Goal: Transaction & Acquisition: Subscribe to service/newsletter

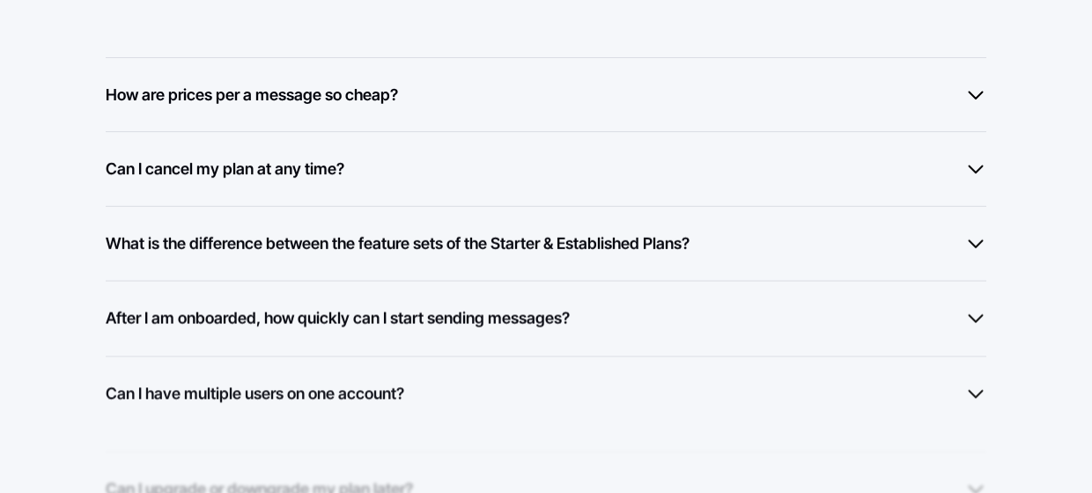
scroll to position [1622, 0]
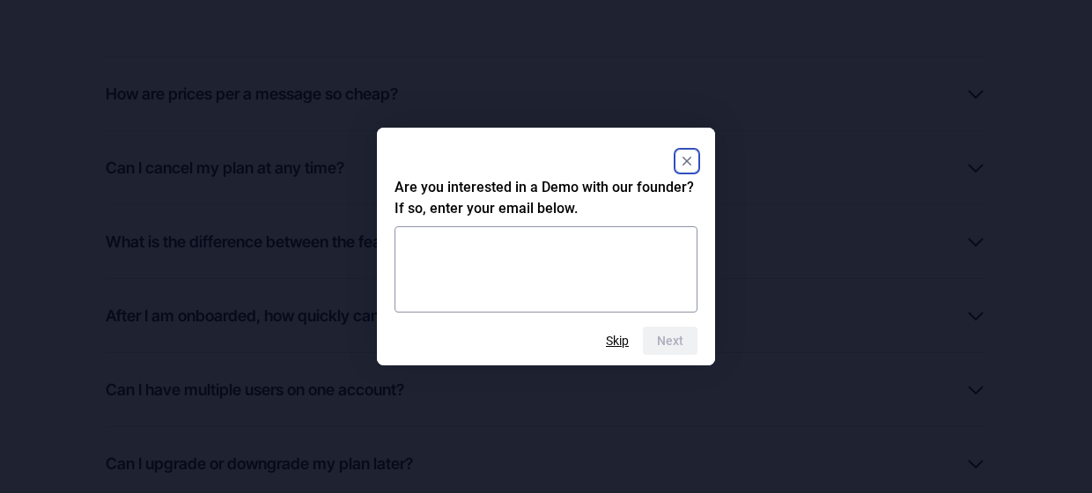
click at [690, 163] on icon "Close" at bounding box center [687, 161] width 9 height 9
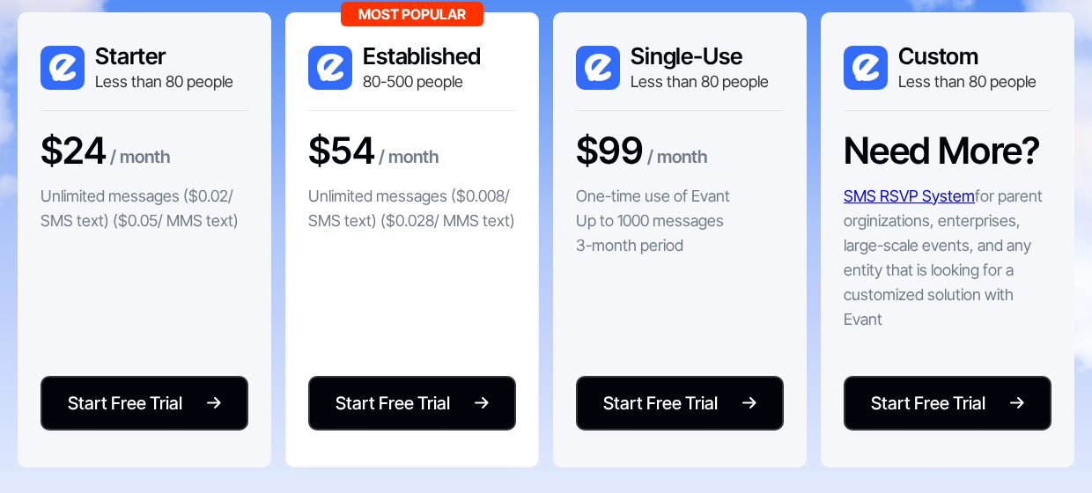
scroll to position [474, 0]
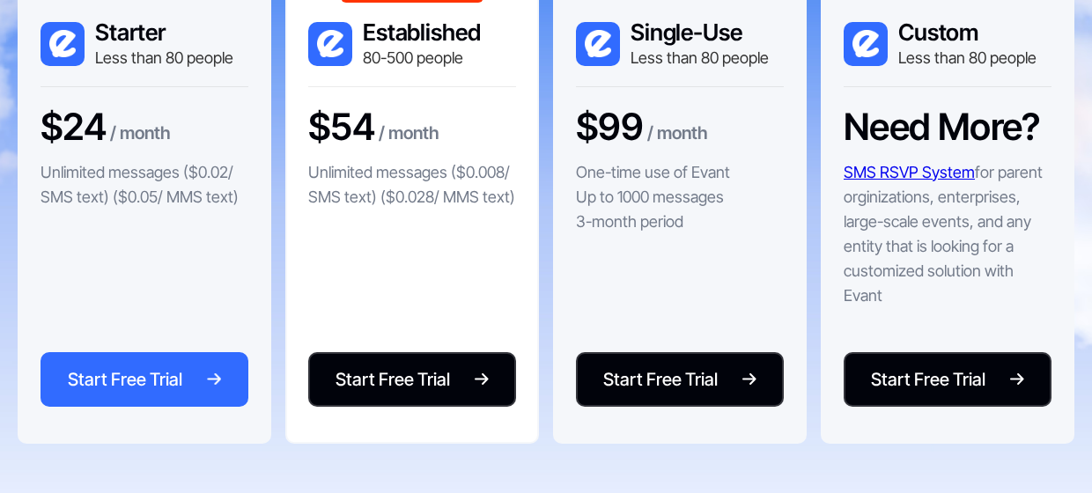
click at [116, 373] on div "Start Free Trial" at bounding box center [125, 379] width 115 height 26
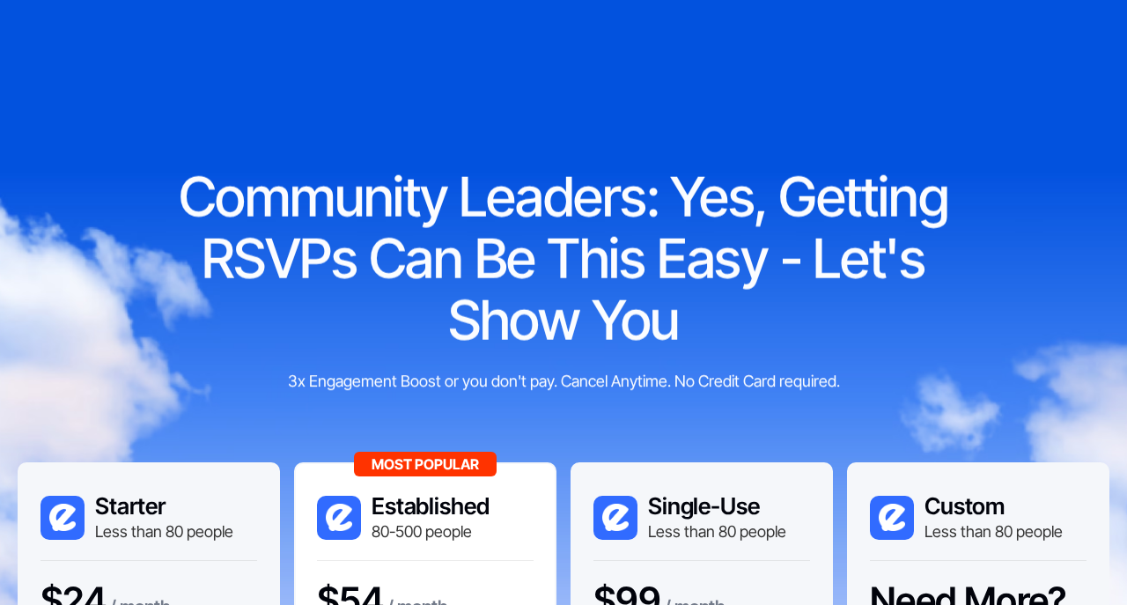
scroll to position [473, 0]
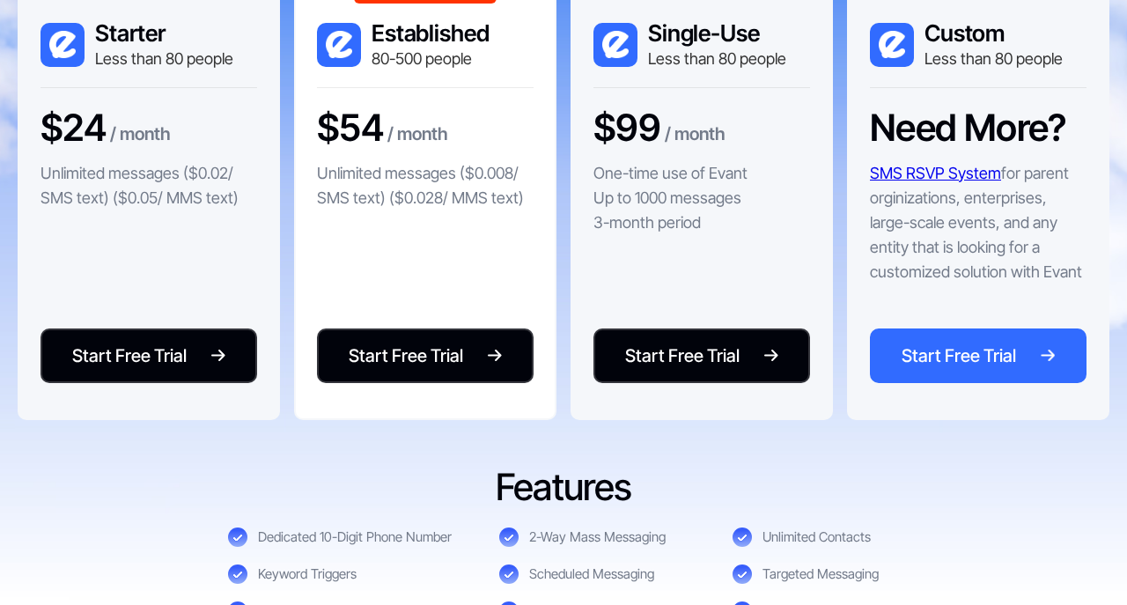
click at [991, 344] on div "Start Free Trial" at bounding box center [959, 356] width 115 height 26
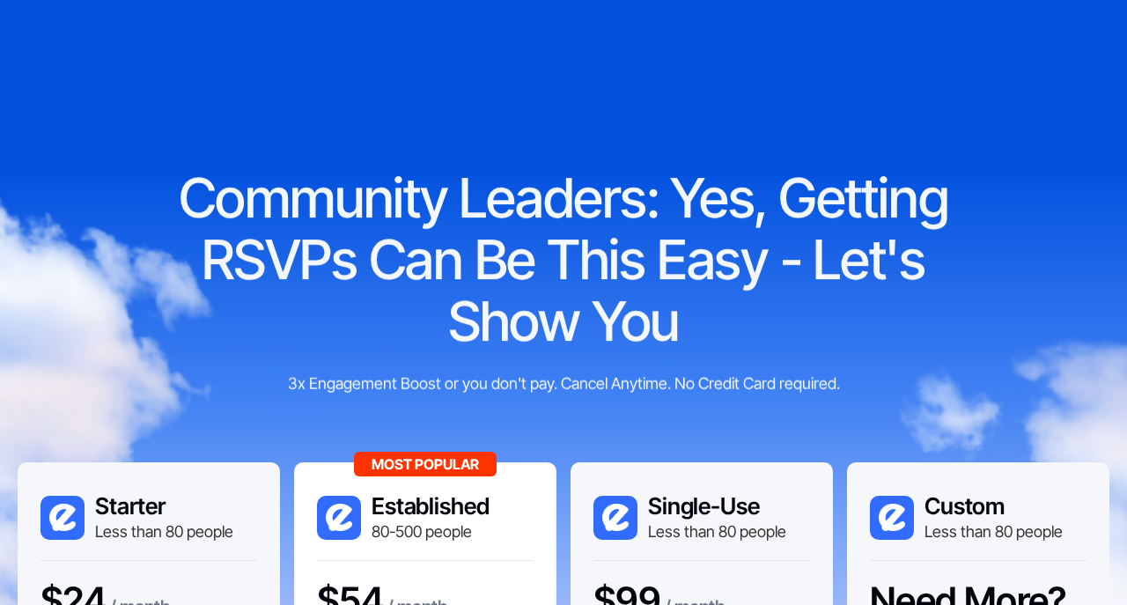
scroll to position [473, 0]
